Goal: Navigation & Orientation: Find specific page/section

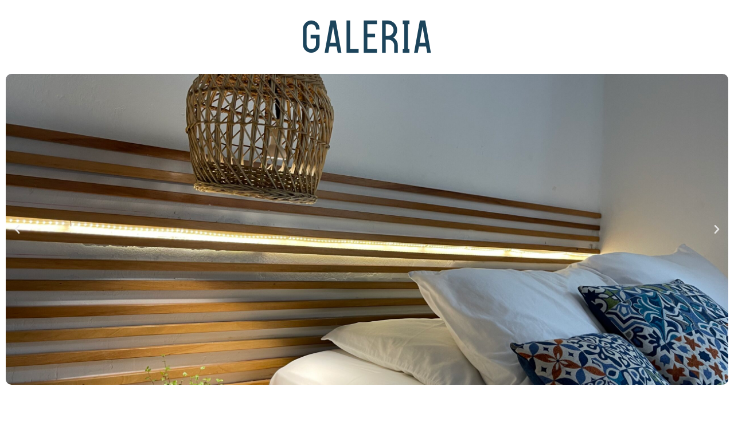
scroll to position [1996, 0]
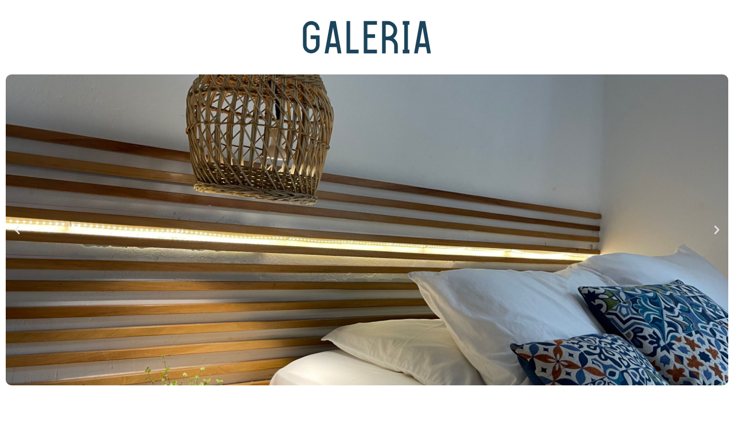
click at [717, 230] on icon at bounding box center [716, 230] width 11 height 11
click at [15, 226] on icon at bounding box center [16, 230] width 11 height 11
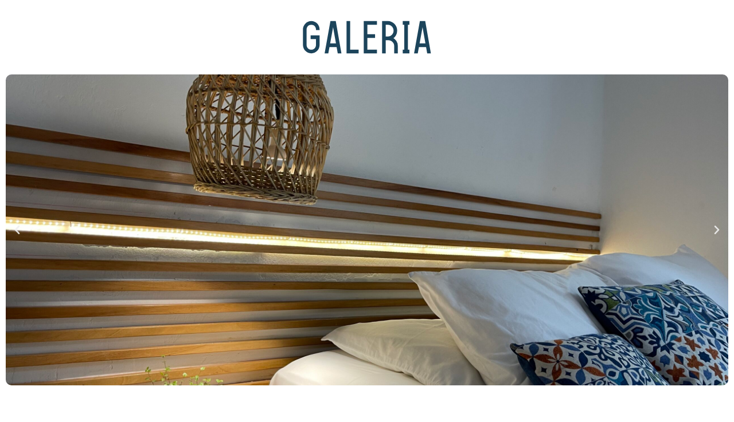
click at [15, 226] on icon at bounding box center [16, 230] width 11 height 11
click at [322, 33] on h3 "GALERIA" at bounding box center [367, 42] width 722 height 42
click at [329, 331] on div at bounding box center [367, 230] width 722 height 311
click at [609, 226] on div at bounding box center [367, 230] width 722 height 311
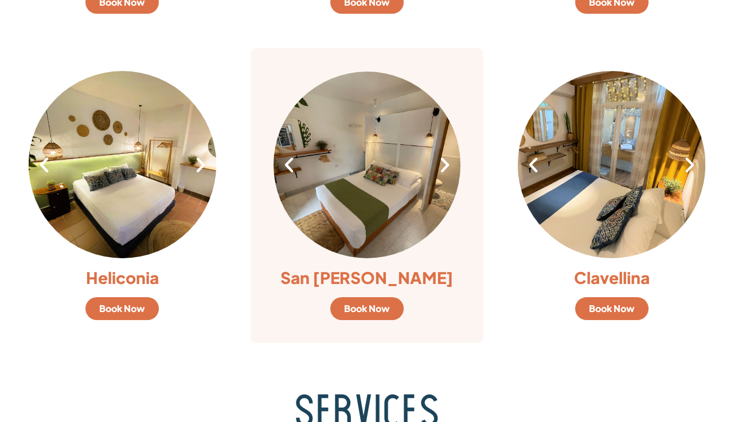
scroll to position [1101, 0]
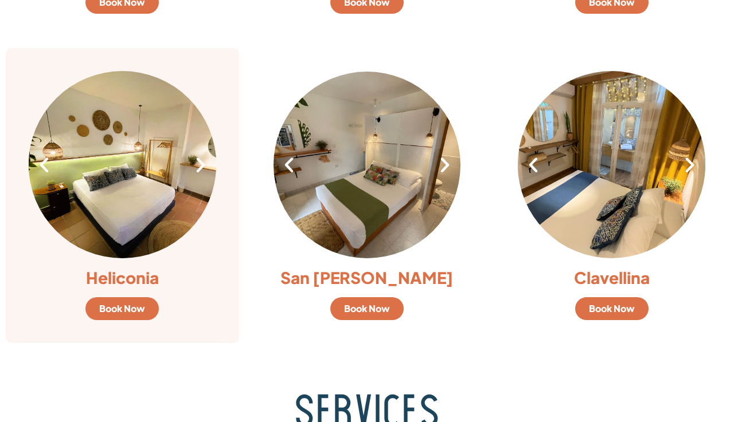
click at [200, 166] on icon at bounding box center [200, 164] width 19 height 19
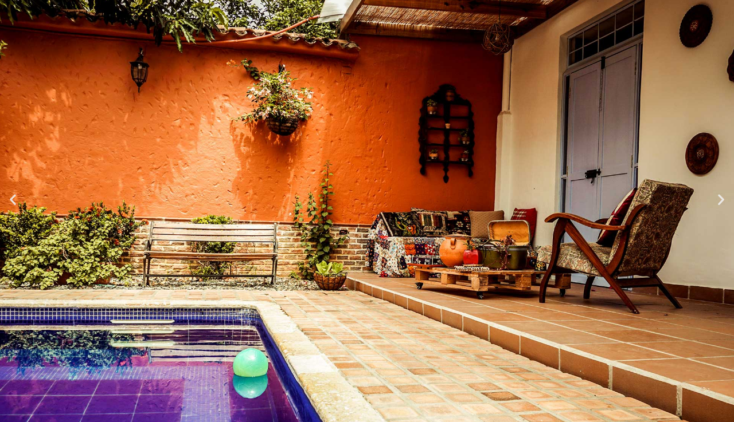
scroll to position [138, 0]
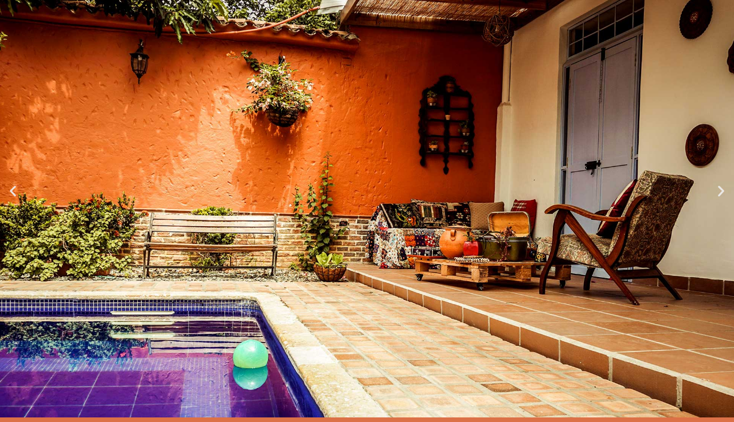
click at [718, 192] on icon at bounding box center [721, 190] width 14 height 14
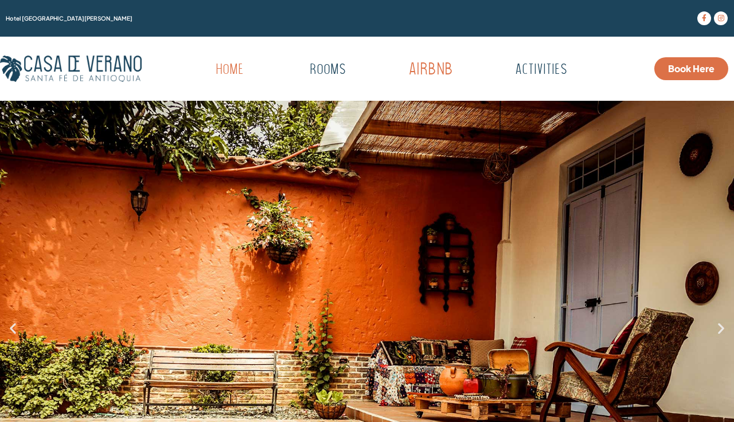
scroll to position [0, 0]
